Goal: Task Accomplishment & Management: Manage account settings

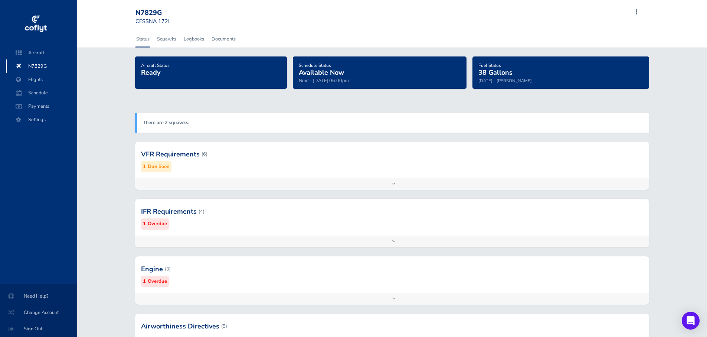
click at [385, 75] on h4 "Schedule Status Available Now" at bounding box center [379, 69] width 161 height 16
click at [50, 53] on span "Aircraft" at bounding box center [41, 52] width 56 height 13
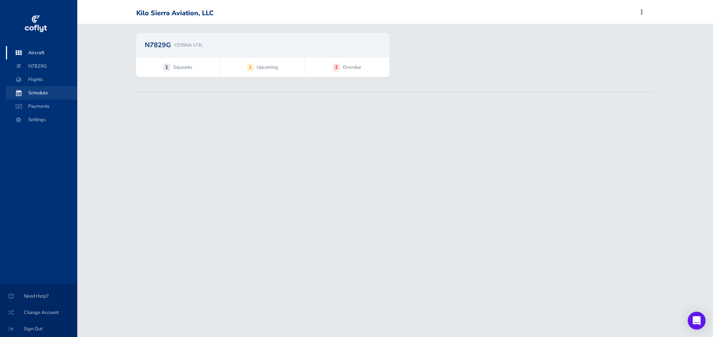
click at [45, 94] on span "Schedule" at bounding box center [41, 92] width 56 height 13
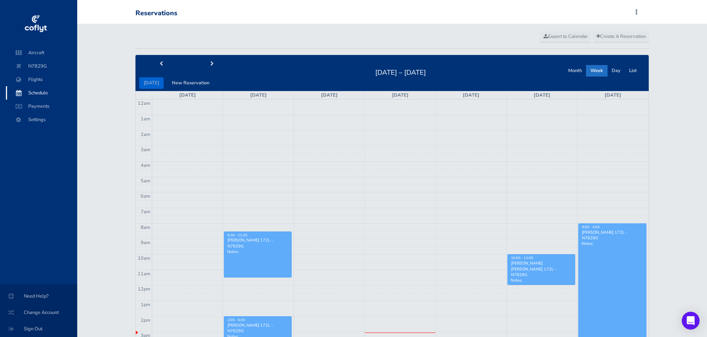
drag, startPoint x: 644, startPoint y: 7, endPoint x: 641, endPoint y: 10, distance: 3.9
click at [641, 10] on div "Reservations Add Squawk Add Flight Add Reservation R Profile Settings Users Air…" at bounding box center [390, 13] width 510 height 14
click at [640, 10] on div "Reservations Add Squawk Add Flight Add Reservation R Profile Settings Users Air…" at bounding box center [390, 13] width 510 height 14
click at [637, 11] on span at bounding box center [636, 12] width 9 height 10
click at [600, 35] on link "Add Flight" at bounding box center [601, 34] width 70 height 9
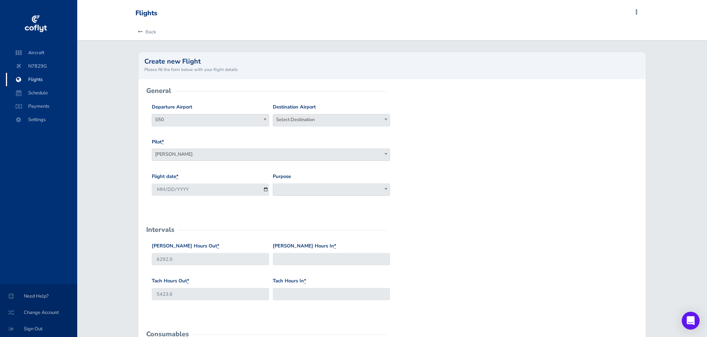
click at [271, 154] on span "Ryan Boedeker" at bounding box center [271, 154] width 238 height 10
click at [32, 54] on span "Aircraft" at bounding box center [41, 52] width 56 height 13
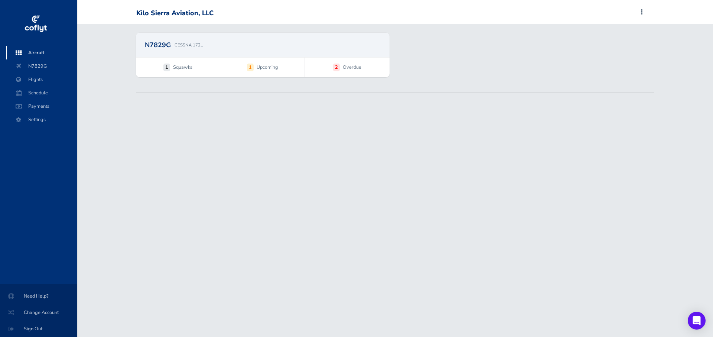
click at [48, 53] on span "Aircraft" at bounding box center [41, 52] width 56 height 13
click at [42, 78] on span "Flights" at bounding box center [41, 79] width 56 height 13
